Goal: Ask a question

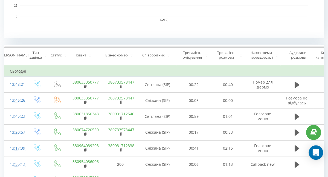
click at [317, 154] on icon "Open Intercom Messenger" at bounding box center [316, 152] width 7 height 7
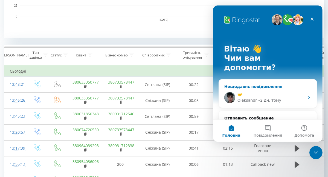
click at [264, 92] on div "🤝" at bounding box center [270, 95] width 67 height 6
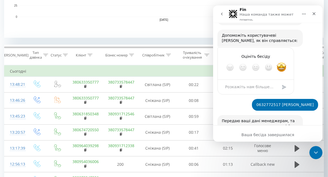
scroll to position [885, 0]
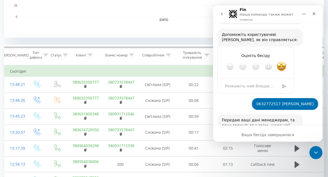
click at [220, 13] on icon "go back" at bounding box center [222, 14] width 4 height 4
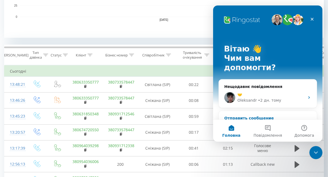
click at [260, 115] on div "Отправить сообщение" at bounding box center [264, 118] width 80 height 6
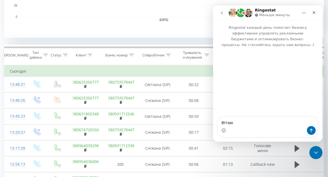
type textarea "ВІтаю."
type textarea "Пе"
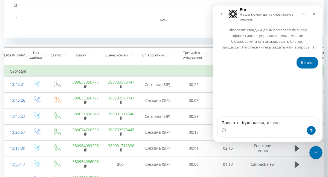
type textarea "Превірте, будь ласка, дзвінок"
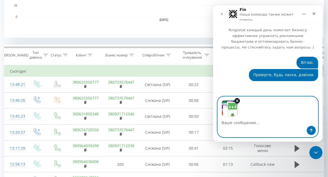
click at [309, 129] on icon "Надіслати повідомлення…" at bounding box center [311, 130] width 4 height 4
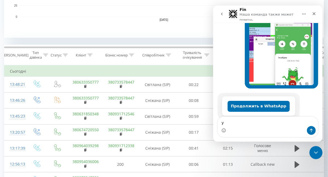
scroll to position [143, 0]
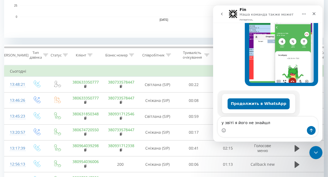
type textarea "у звіті я його не знайшла"
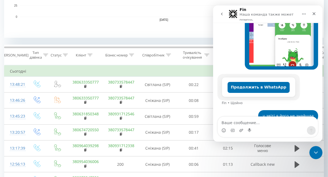
scroll to position [159, 0]
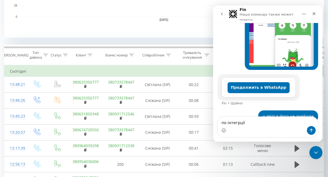
click at [238, 125] on textarea "по інтегрції" at bounding box center [268, 121] width 100 height 9
click at [250, 122] on textarea "по інтеграції" at bounding box center [268, 121] width 100 height 9
type textarea "по інтеграції дані не передалися"
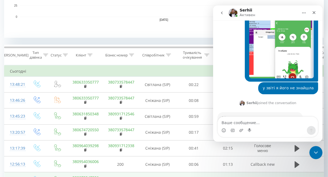
scroll to position [208, 0]
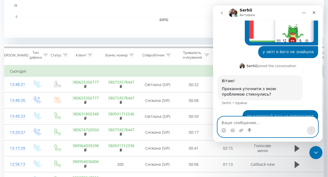
click at [267, 124] on textarea "Ваше сообщение..." at bounding box center [268, 121] width 100 height 9
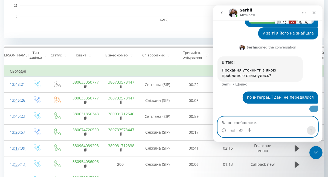
scroll to position [241, 0]
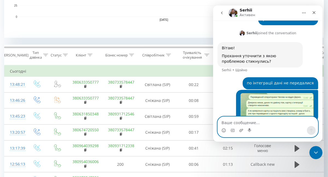
click at [251, 122] on textarea "Ваше сообщение..." at bounding box center [268, 121] width 100 height 9
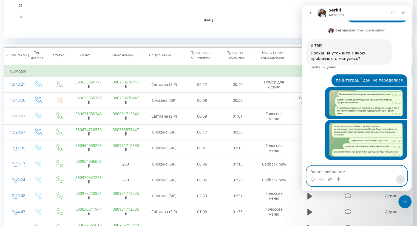
scroll to position [233, 0]
